Goal: Information Seeking & Learning: Learn about a topic

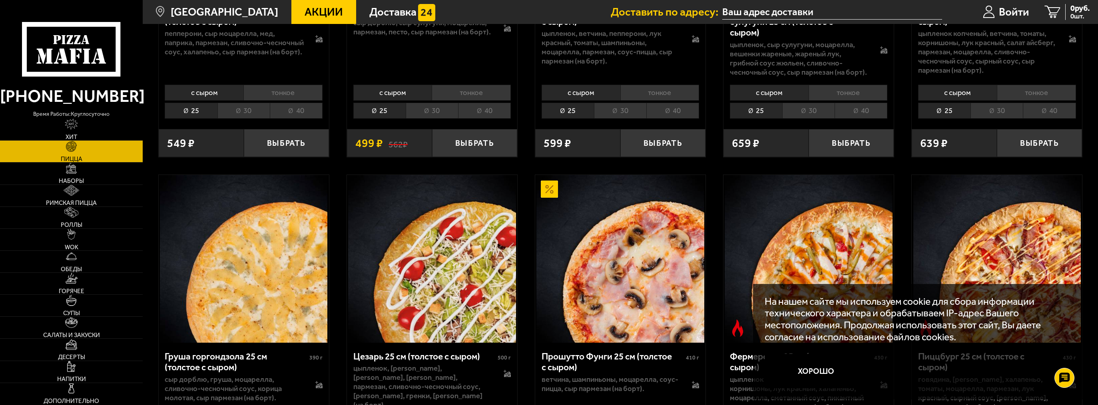
scroll to position [1019, 0]
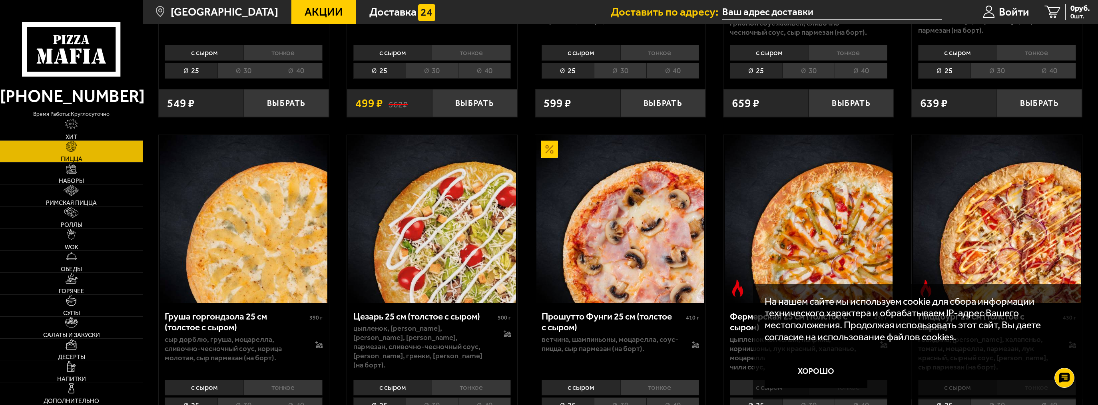
click at [331, 22] on link "Акции" at bounding box center [323, 12] width 65 height 24
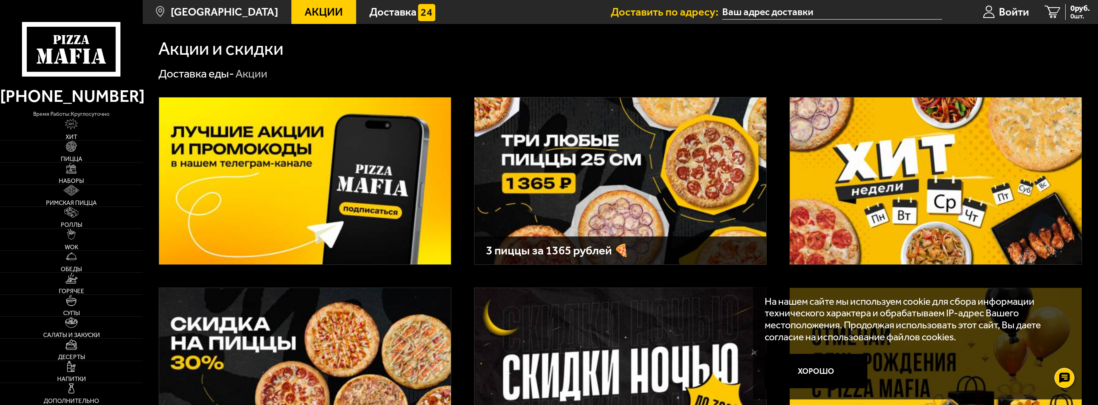
click at [909, 288] on img at bounding box center [936, 371] width 292 height 167
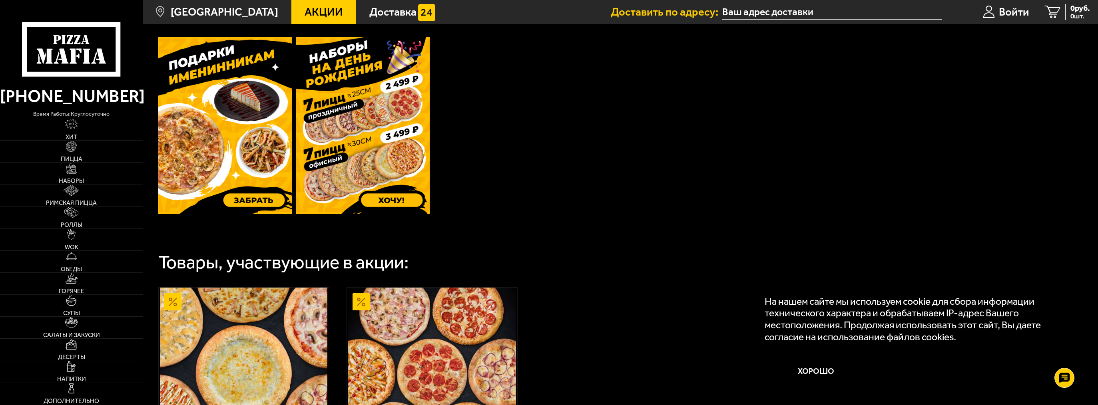
scroll to position [308, 0]
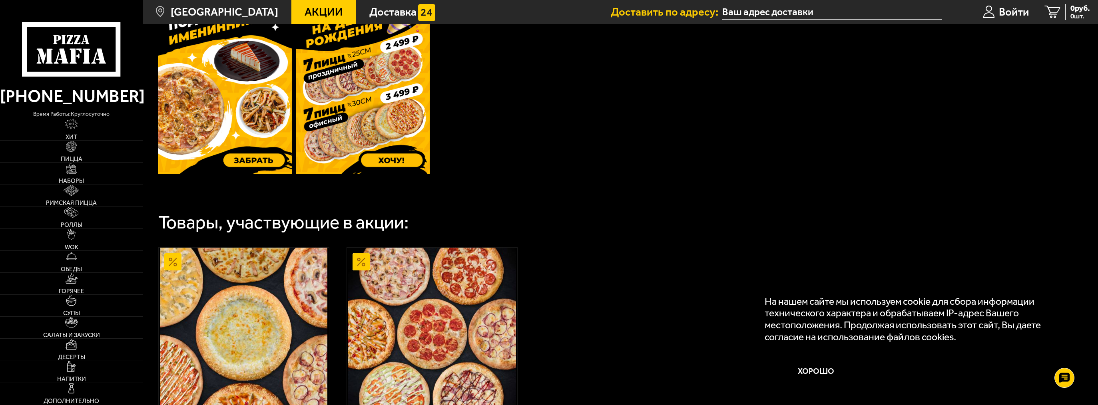
click at [248, 173] on img at bounding box center [225, 86] width 134 height 178
